Goal: Task Accomplishment & Management: Complete application form

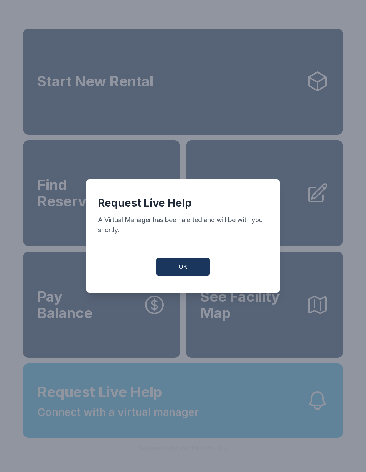
click at [198, 271] on button "OK" at bounding box center [183, 267] width 54 height 18
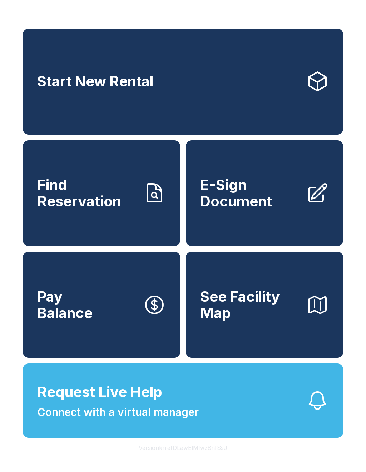
click at [124, 403] on span "Request Live Help" at bounding box center [99, 391] width 125 height 21
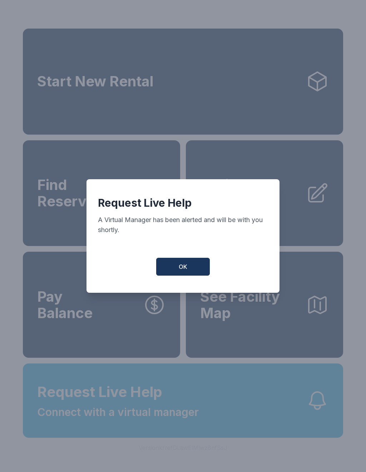
click at [180, 275] on button "OK" at bounding box center [183, 267] width 54 height 18
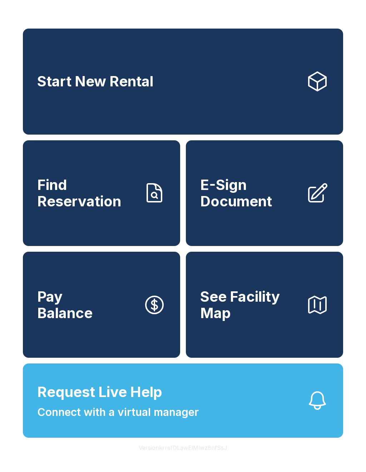
click at [210, 419] on button "Request Live Help Connect with a virtual manager" at bounding box center [183, 401] width 320 height 74
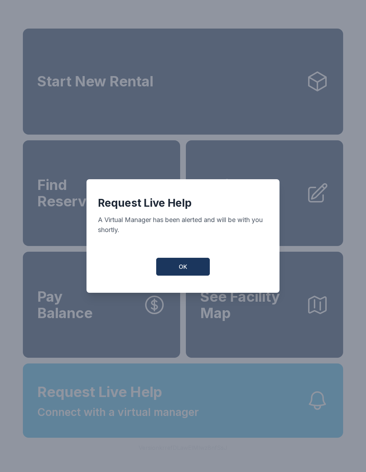
click at [184, 271] on span "OK" at bounding box center [183, 267] width 9 height 9
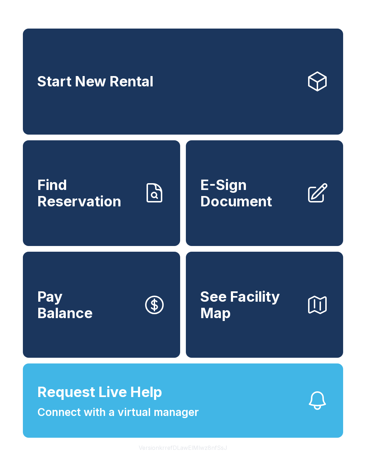
click at [118, 221] on link "Find Reservation" at bounding box center [101, 193] width 157 height 106
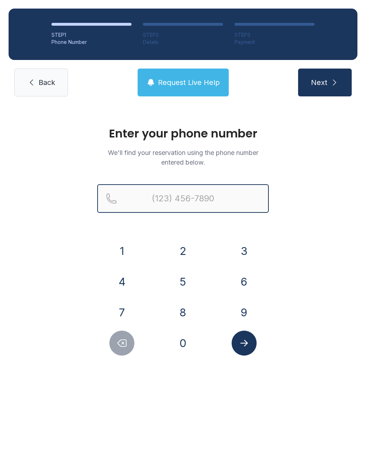
click at [190, 196] on input "Reservation phone number" at bounding box center [182, 198] width 171 height 29
click at [127, 313] on button "7" at bounding box center [121, 312] width 25 height 25
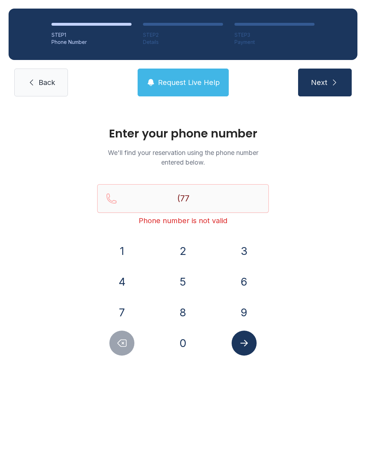
click at [184, 340] on button "0" at bounding box center [182, 343] width 25 height 25
click at [184, 261] on button "2" at bounding box center [182, 251] width 25 height 25
click at [134, 279] on button "4" at bounding box center [121, 281] width 25 height 25
click at [134, 240] on div "1" at bounding box center [122, 251] width 50 height 25
click at [125, 251] on button "1" at bounding box center [121, 251] width 25 height 25
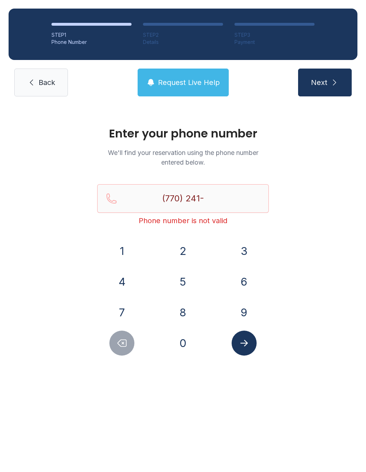
click at [123, 280] on button "4" at bounding box center [121, 281] width 25 height 25
click at [237, 311] on button "9" at bounding box center [243, 312] width 25 height 25
click at [127, 283] on button "4" at bounding box center [121, 281] width 25 height 25
click at [128, 250] on button "1" at bounding box center [121, 251] width 25 height 25
type input "[PHONE_NUMBER]"
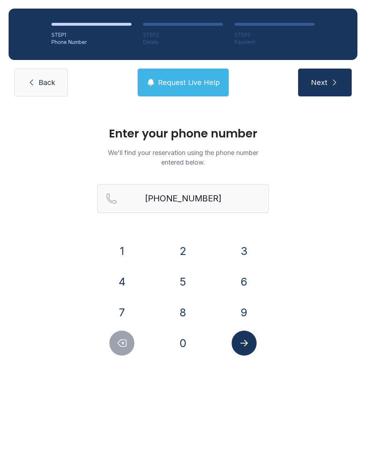
click at [246, 347] on icon "Submit lookup form" at bounding box center [244, 343] width 11 height 11
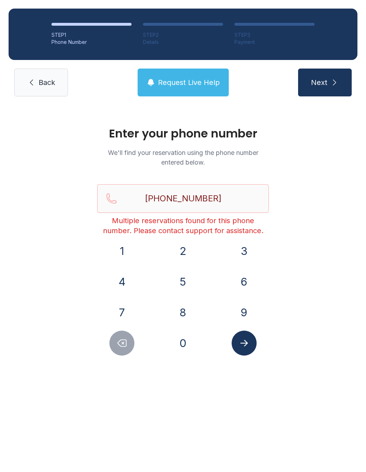
click at [35, 90] on link "Back" at bounding box center [41, 83] width 54 height 28
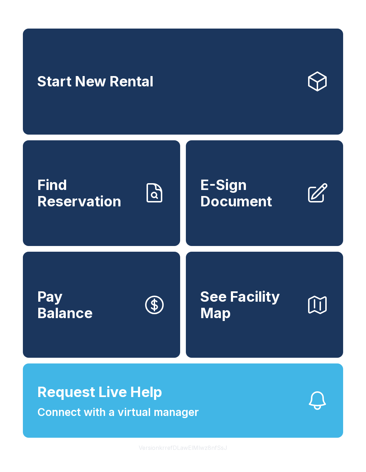
click at [118, 419] on span "Request Live Help Connect with a virtual manager" at bounding box center [117, 400] width 161 height 39
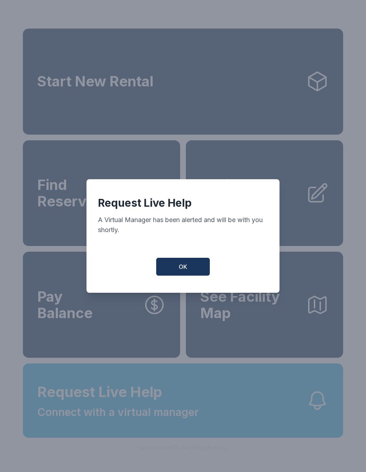
click at [172, 273] on button "OK" at bounding box center [183, 267] width 54 height 18
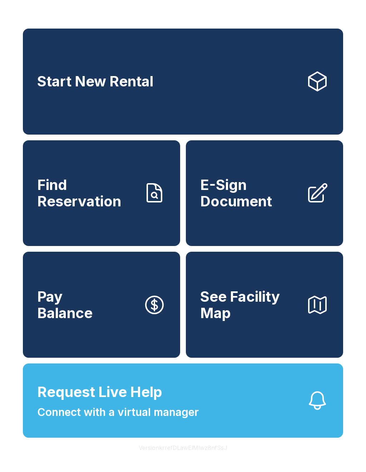
click at [128, 403] on span "Request Live Help" at bounding box center [99, 391] width 125 height 21
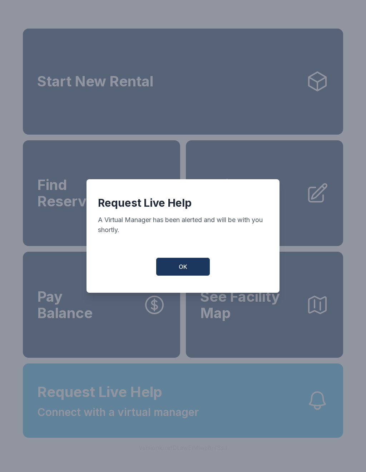
click at [178, 265] on button "OK" at bounding box center [183, 267] width 54 height 18
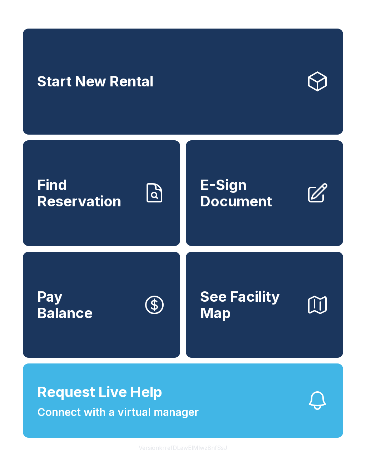
click at [237, 209] on span "E-Sign Document" at bounding box center [250, 193] width 100 height 33
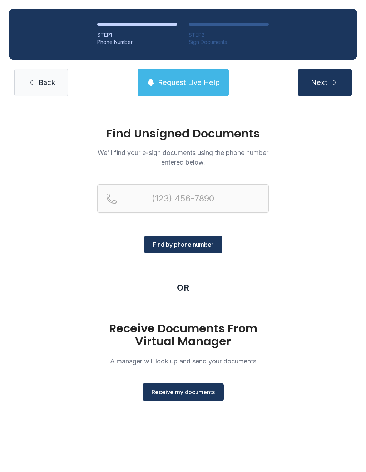
click at [162, 398] on button "Receive my documents" at bounding box center [183, 392] width 81 height 18
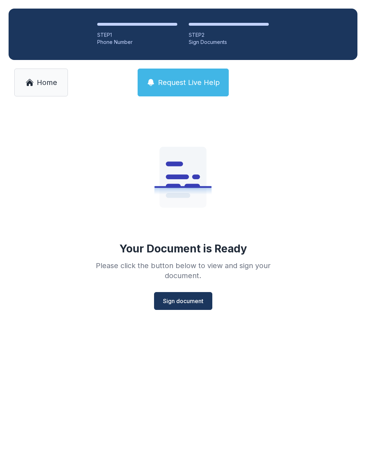
click at [190, 305] on span "Sign document" at bounding box center [183, 301] width 40 height 9
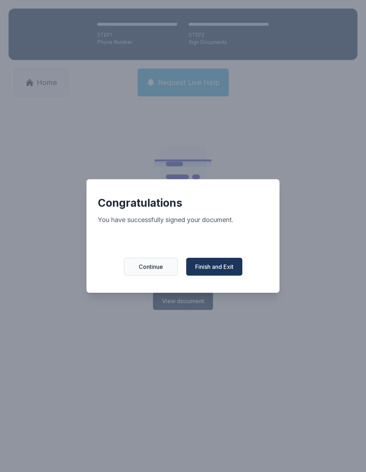
click at [139, 255] on div "Congratulations You have successfully signed your document. Continue Finish and…" at bounding box center [182, 236] width 193 height 114
click at [138, 255] on div "Congratulations You have successfully signed your document. Continue Finish and…" at bounding box center [182, 236] width 193 height 114
click at [201, 275] on button "Finish and Exit" at bounding box center [214, 267] width 56 height 18
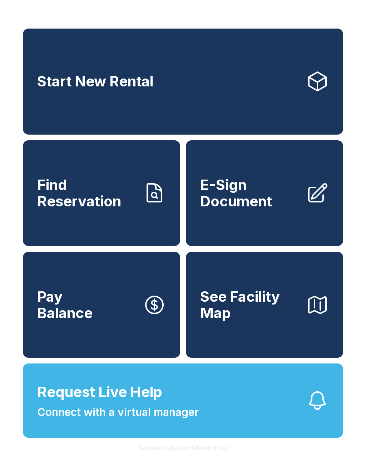
click at [241, 220] on link "E-Sign Document" at bounding box center [264, 193] width 157 height 106
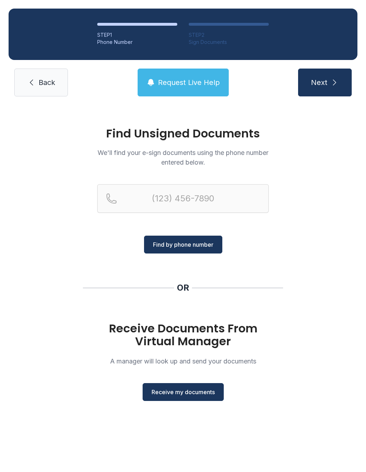
click at [179, 396] on span "Receive my documents" at bounding box center [182, 392] width 63 height 9
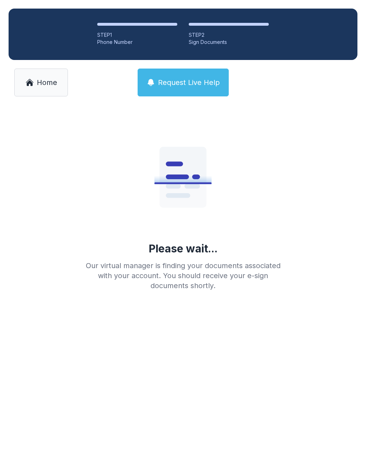
click at [29, 90] on link "Home" at bounding box center [41, 83] width 54 height 28
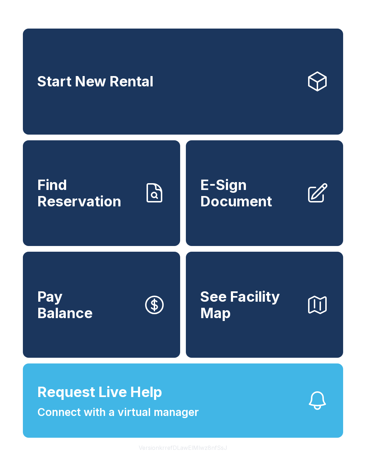
click at [256, 202] on span "E-Sign Document" at bounding box center [250, 193] width 100 height 33
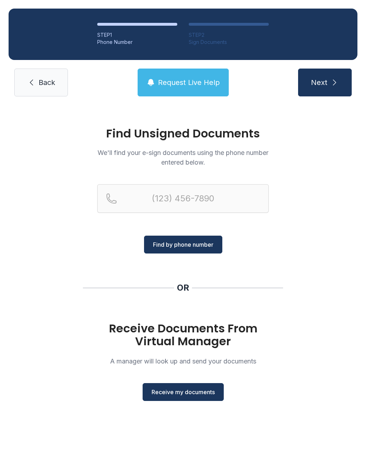
click at [179, 391] on span "Receive my documents" at bounding box center [182, 392] width 63 height 9
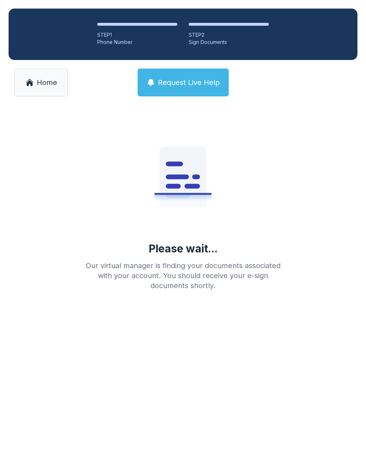
click at [33, 84] on icon at bounding box center [29, 82] width 9 height 9
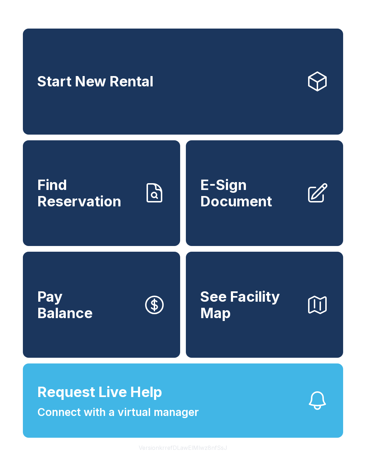
click at [239, 200] on span "E-Sign Document" at bounding box center [250, 193] width 100 height 33
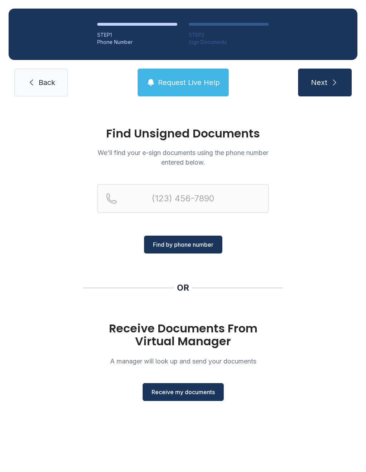
click at [169, 396] on button "Receive my documents" at bounding box center [183, 392] width 81 height 18
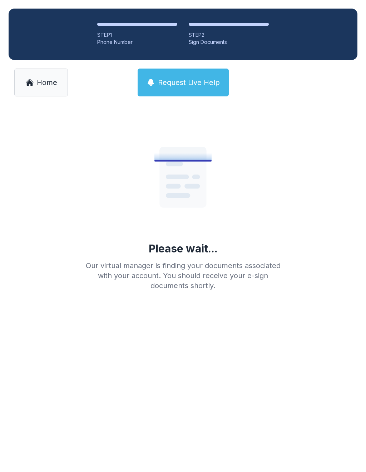
click at [38, 84] on span "Home" at bounding box center [47, 83] width 20 height 10
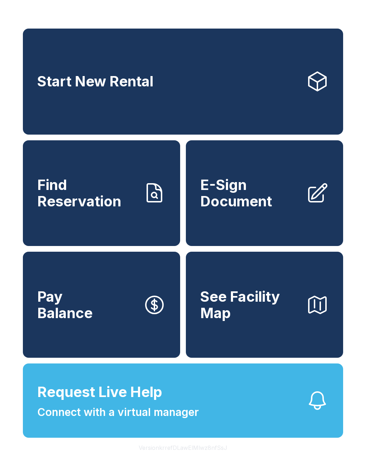
click at [234, 202] on span "E-Sign Document" at bounding box center [250, 193] width 100 height 33
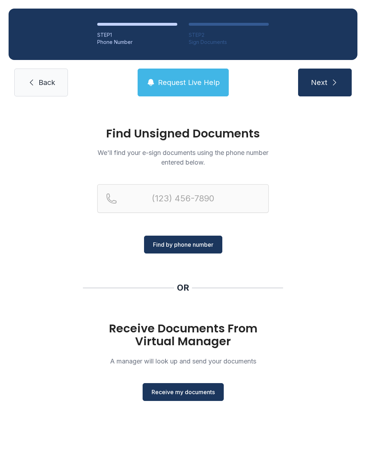
click at [194, 408] on div "Find Unsigned Documents We'll find your e-sign documents using the phone number…" at bounding box center [183, 267] width 366 height 325
click at [182, 395] on span "Receive my documents" at bounding box center [182, 392] width 63 height 9
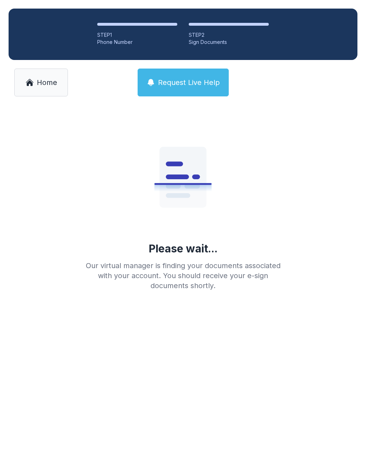
click at [44, 81] on span "Home" at bounding box center [47, 83] width 20 height 10
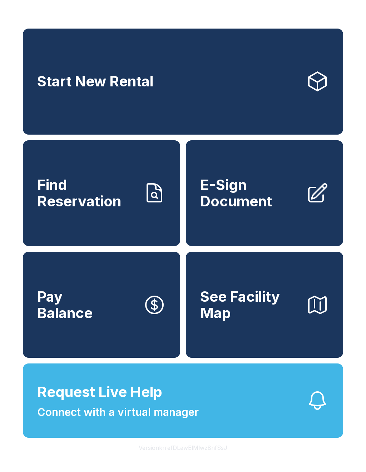
click at [248, 220] on link "E-Sign Document" at bounding box center [264, 193] width 157 height 106
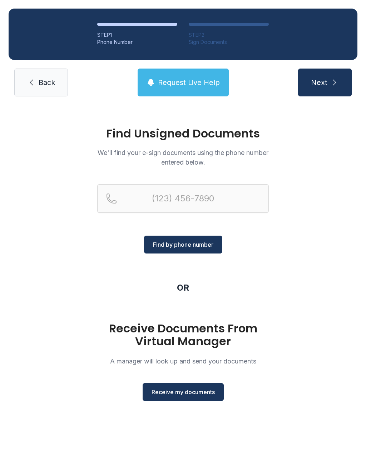
click at [171, 399] on button "Receive my documents" at bounding box center [183, 392] width 81 height 18
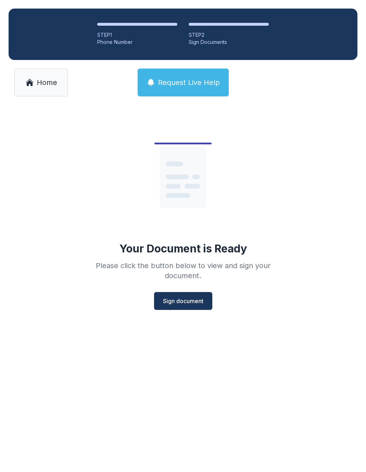
click at [191, 303] on span "Sign document" at bounding box center [183, 301] width 40 height 9
click at [36, 87] on link "Home" at bounding box center [41, 83] width 54 height 28
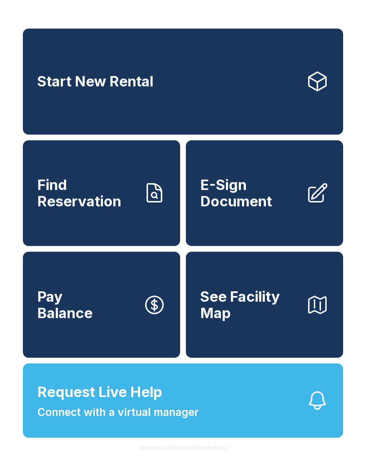
click at [100, 322] on button "Pay Balance" at bounding box center [101, 305] width 157 height 106
